Goal: Information Seeking & Learning: Learn about a topic

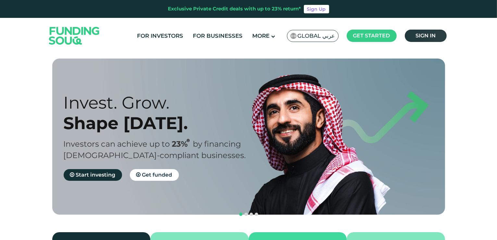
click at [430, 37] on span "Sign in" at bounding box center [426, 35] width 20 height 6
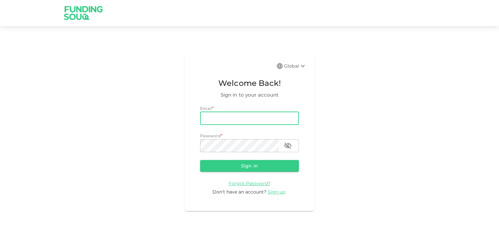
click at [227, 122] on input "email" at bounding box center [249, 118] width 99 height 13
type input "[EMAIL_ADDRESS][DOMAIN_NAME]"
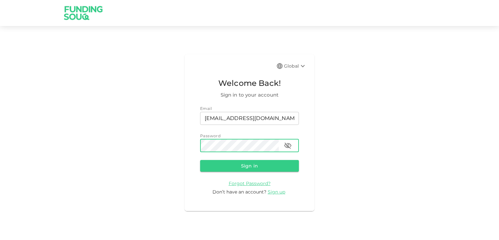
click at [200, 160] on button "Sign in" at bounding box center [249, 166] width 99 height 12
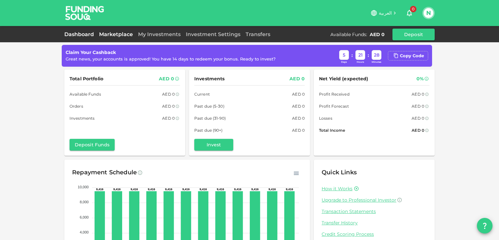
click at [130, 32] on link "Marketplace" at bounding box center [115, 34] width 39 height 6
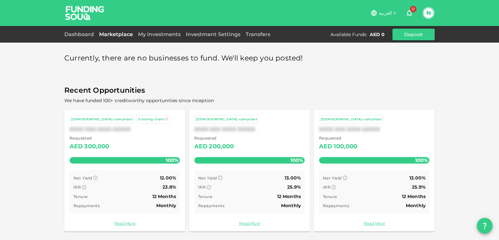
scroll to position [0, 0]
click at [210, 34] on link "Investment Settings" at bounding box center [213, 34] width 60 height 6
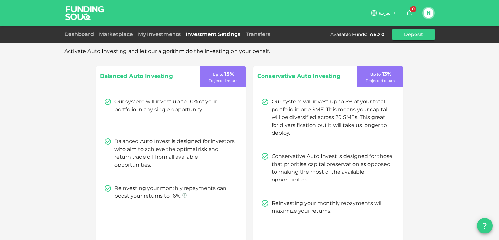
click at [66, 16] on img at bounding box center [84, 13] width 49 height 26
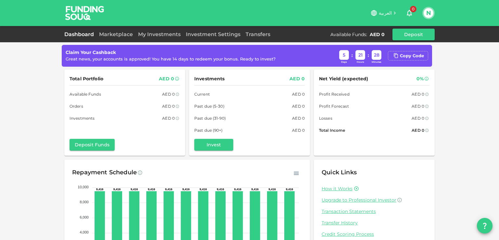
click at [261, 64] on div "Claim Your Cashback Great news, your accounts is approved! You have 14 days to …" at bounding box center [247, 55] width 363 height 17
click at [249, 58] on div "Great news, your accounts is approved! You have 14 days to redeem your bonus. R…" at bounding box center [171, 59] width 210 height 6
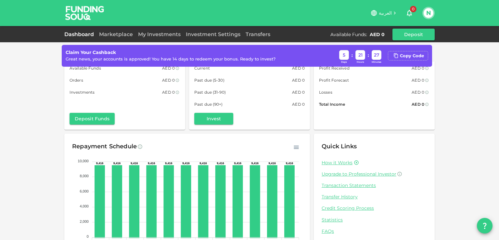
scroll to position [58, 0]
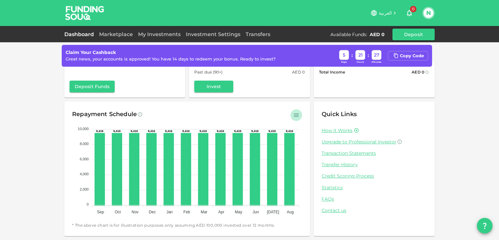
click at [294, 115] on icon "button" at bounding box center [296, 114] width 5 height 3
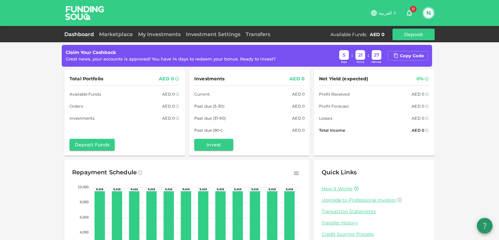
click at [483, 226] on icon "question" at bounding box center [485, 226] width 8 height 8
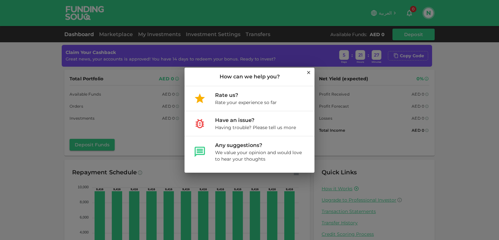
click at [309, 70] on icon at bounding box center [308, 72] width 5 height 5
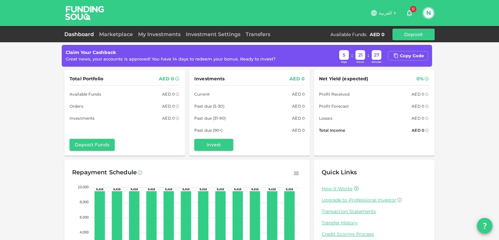
click at [428, 12] on button "N" at bounding box center [429, 13] width 10 height 10
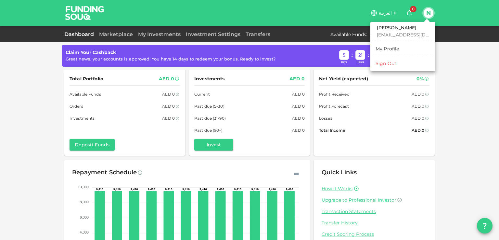
click at [428, 12] on div at bounding box center [249, 120] width 499 height 240
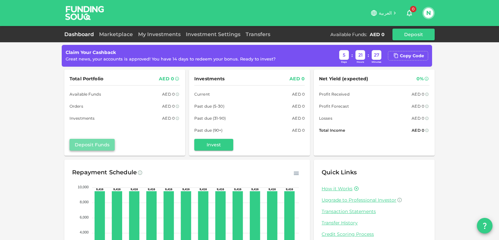
click at [80, 148] on button "Deposit Funds" at bounding box center [92, 145] width 45 height 12
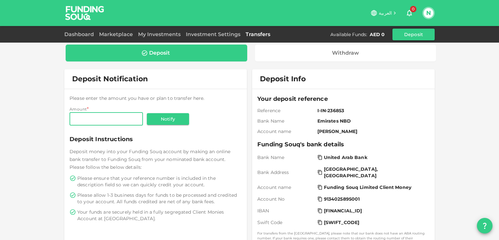
scroll to position [2, 0]
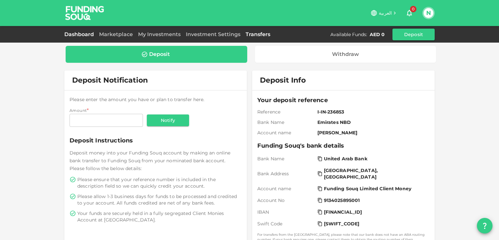
click at [70, 37] on link "Dashboard" at bounding box center [80, 34] width 32 height 6
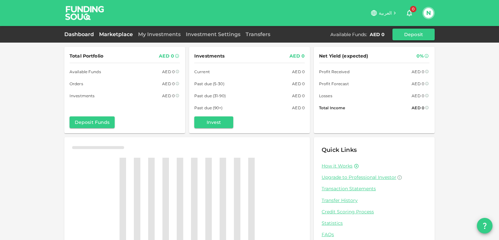
click at [122, 36] on link "Marketplace" at bounding box center [115, 34] width 39 height 6
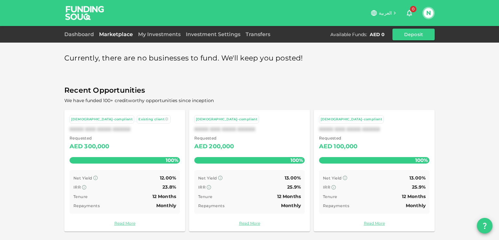
scroll to position [0, 0]
click at [131, 223] on link "Read More" at bounding box center [125, 223] width 110 height 6
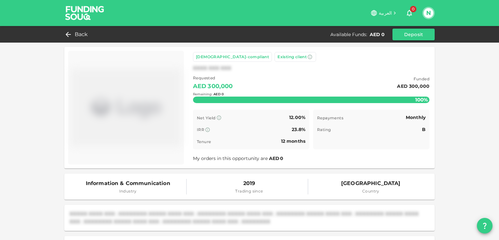
click at [211, 101] on div "Remaining : AED 0" at bounding box center [311, 94] width 236 height 26
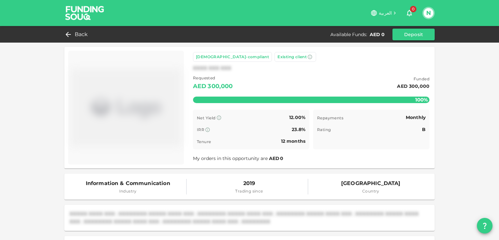
click at [208, 189] on div "2019 Trading since" at bounding box center [249, 187] width 117 height 16
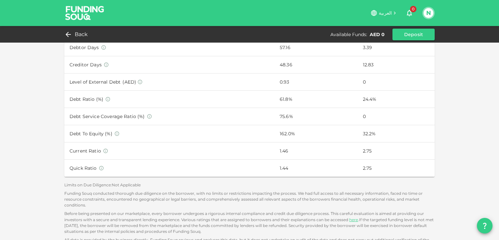
scroll to position [395, 0]
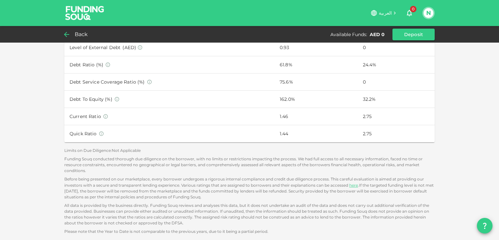
click at [84, 36] on span "Back" at bounding box center [81, 34] width 13 height 9
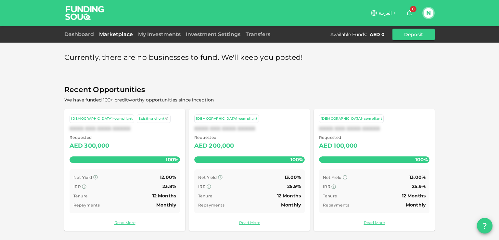
scroll to position [0, 0]
click at [70, 38] on div "Dashboard Marketplace My Investments Investment Settings Transfers Available Fu…" at bounding box center [249, 35] width 370 height 12
click at [66, 34] on link "Dashboard" at bounding box center [80, 34] width 32 height 6
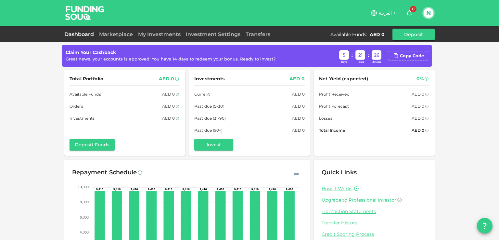
click at [120, 29] on div "Dashboard Marketplace My Investments Investment Settings Transfers Available Fu…" at bounding box center [249, 35] width 370 height 12
click at [118, 33] on link "Marketplace" at bounding box center [115, 34] width 39 height 6
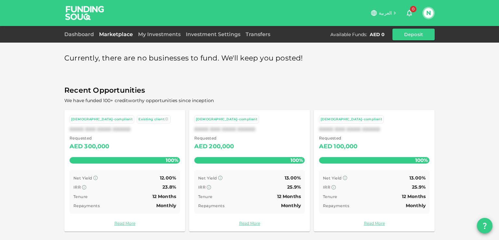
click at [210, 62] on span "Currently, there are no businesses to fund. We'll keep you posted!" at bounding box center [183, 58] width 239 height 13
click at [104, 95] on span "Recent Opportunities" at bounding box center [249, 90] width 370 height 13
drag, startPoint x: 99, startPoint y: 98, endPoint x: 157, endPoint y: 100, distance: 57.9
click at [157, 100] on span "We have funded 100+ creditworthy opportunities since inception" at bounding box center [138, 100] width 149 height 6
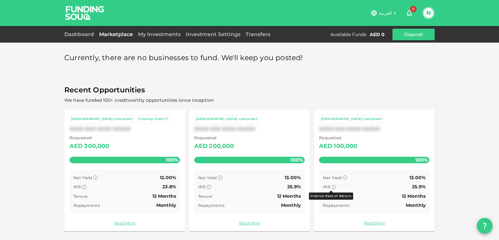
click at [331, 186] on icon at bounding box center [333, 186] width 5 height 5
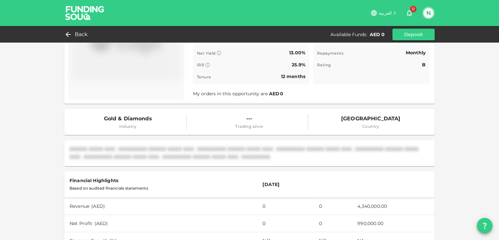
scroll to position [65, 0]
click at [114, 185] on div "Based on audited financials statements" at bounding box center [161, 188] width 183 height 8
click at [262, 182] on th "Jan 01, 2021" at bounding box center [285, 184] width 56 height 26
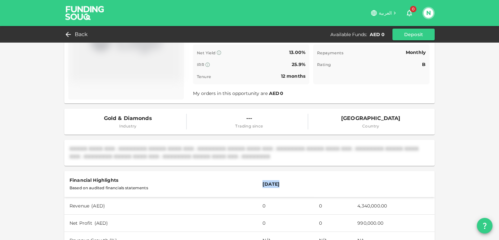
click at [262, 182] on th "Jan 01, 2021" at bounding box center [285, 184] width 56 height 26
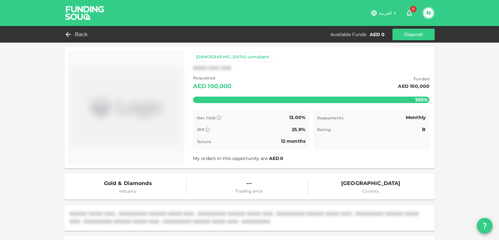
scroll to position [0, 0]
click at [83, 35] on span "Back" at bounding box center [81, 34] width 13 height 9
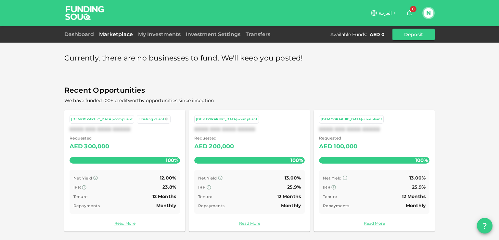
click at [138, 120] on span "Existing client" at bounding box center [151, 119] width 26 height 4
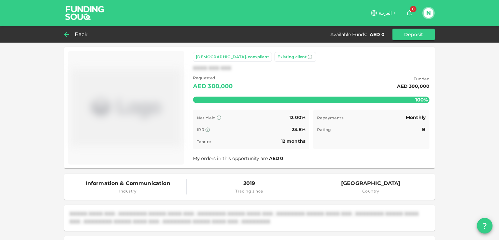
click at [81, 37] on span "Back" at bounding box center [81, 34] width 13 height 9
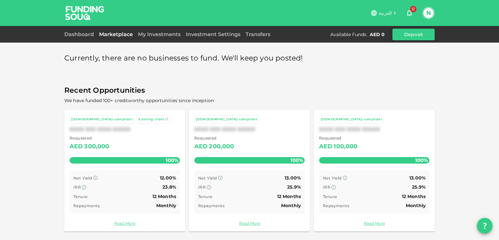
click at [429, 17] on button "N" at bounding box center [429, 13] width 10 height 10
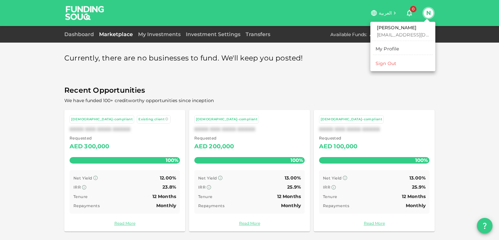
click at [376, 62] on div "Sign Out" at bounding box center [386, 63] width 21 height 6
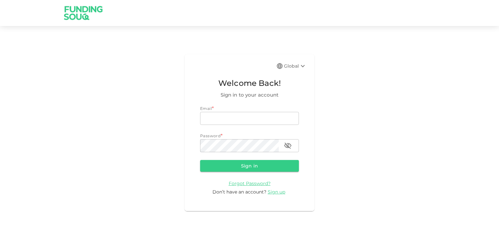
click at [66, 13] on img at bounding box center [83, 13] width 49 height 26
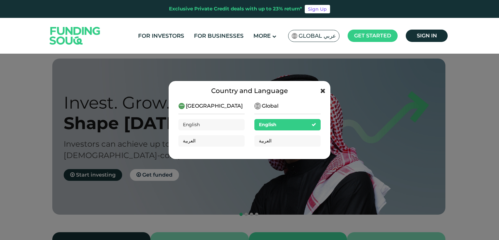
click at [322, 89] on icon at bounding box center [322, 90] width 5 height 6
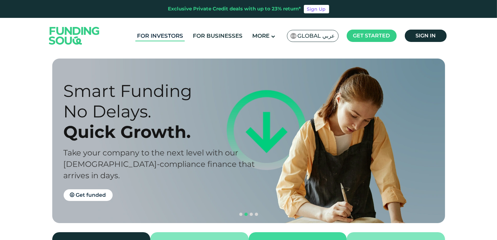
click at [165, 35] on link "For Investors" at bounding box center [159, 36] width 49 height 11
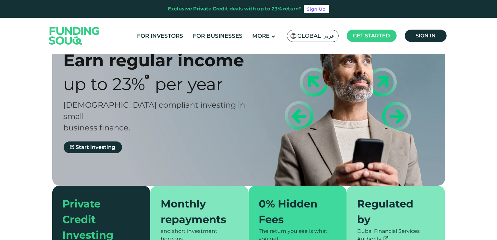
type tc-range-slider "4"
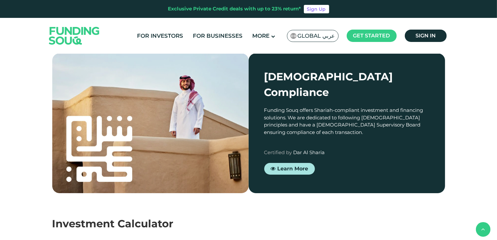
scroll to position [650, 0]
